Goal: Communication & Community: Answer question/provide support

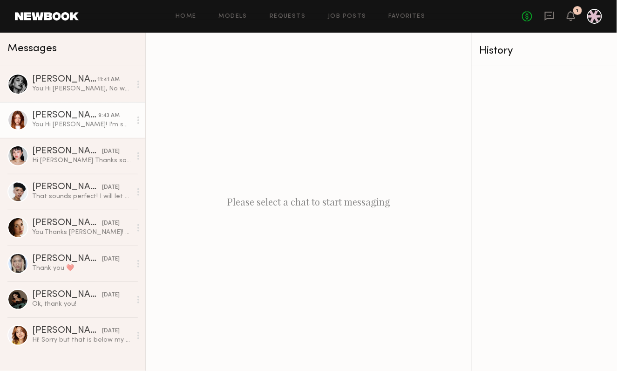
click at [74, 123] on div "You: Hi [PERSON_NAME]! I'm so sorry on the delayed response - yes let's do it f…" at bounding box center [81, 124] width 99 height 9
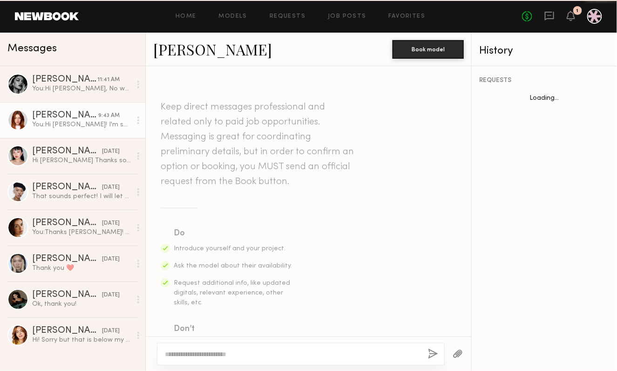
scroll to position [529, 0]
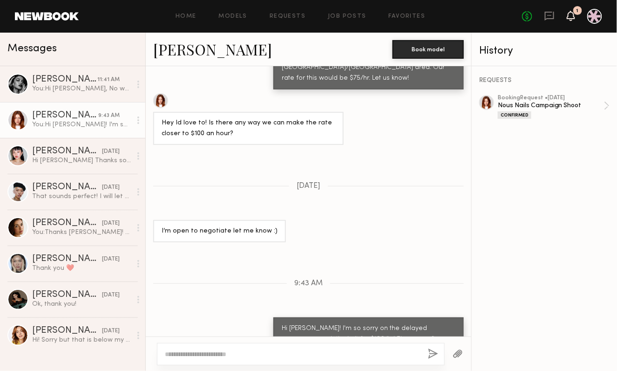
click at [571, 16] on icon at bounding box center [571, 15] width 7 height 7
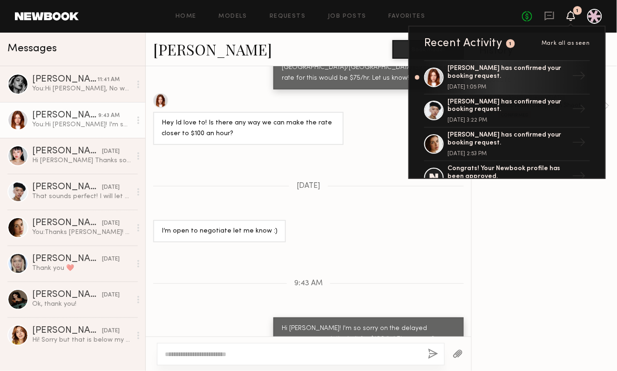
click at [535, 276] on div "REQUESTS booking Request • [DATE] Nous Nails Campaign Shoot Confirmed" at bounding box center [544, 218] width 145 height 305
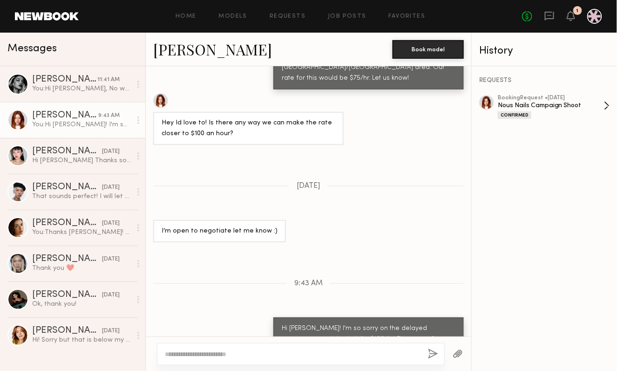
click at [519, 108] on div "Nous Nails Campaign Shoot" at bounding box center [551, 105] width 106 height 9
click at [65, 123] on div "You: Hi [PERSON_NAME]! I'm so sorry on the delayed response - yes let's do it f…" at bounding box center [81, 124] width 99 height 9
click at [200, 46] on link "[PERSON_NAME]" at bounding box center [212, 49] width 119 height 20
